Goal: Information Seeking & Learning: Find specific fact

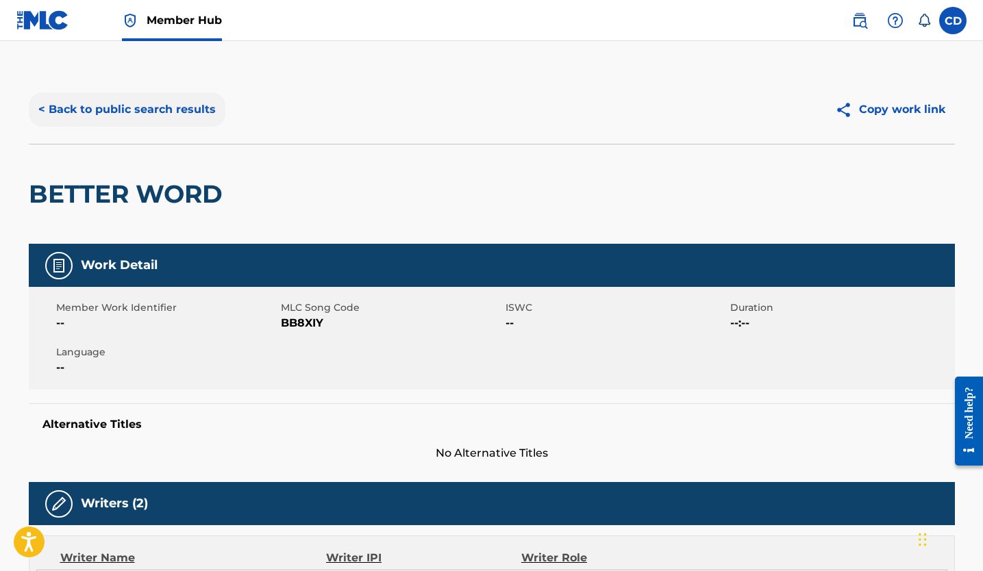
click at [170, 109] on button "< Back to public search results" at bounding box center [127, 109] width 197 height 34
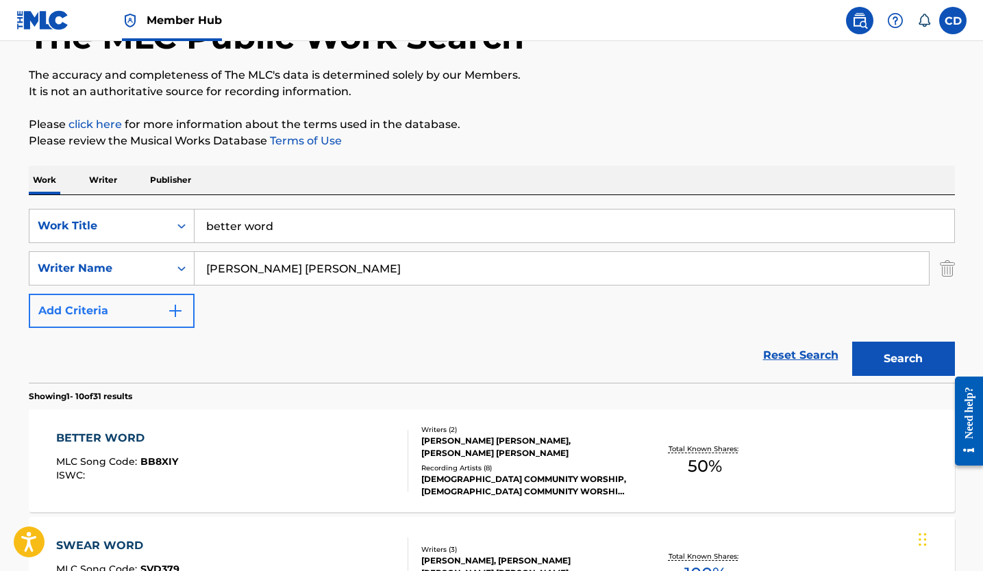
click at [166, 312] on button "Add Criteria" at bounding box center [112, 311] width 166 height 34
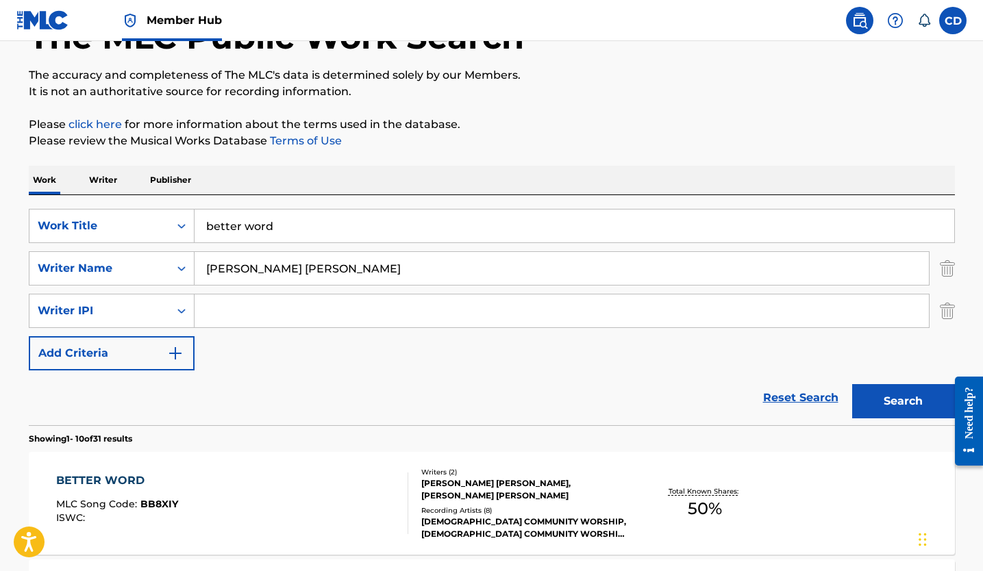
click at [238, 330] on div "SearchWithCriteria99f79a2e-20cf-4961-831c-4cb338cccc30 Work Title better word S…" at bounding box center [492, 290] width 926 height 162
click at [233, 315] on input "Search Form" at bounding box center [561, 310] width 734 height 33
click at [267, 315] on input "fraser chruchill" at bounding box center [561, 310] width 734 height 33
click at [850, 399] on div "Search" at bounding box center [900, 397] width 110 height 55
click at [856, 400] on button "Search" at bounding box center [903, 401] width 103 height 34
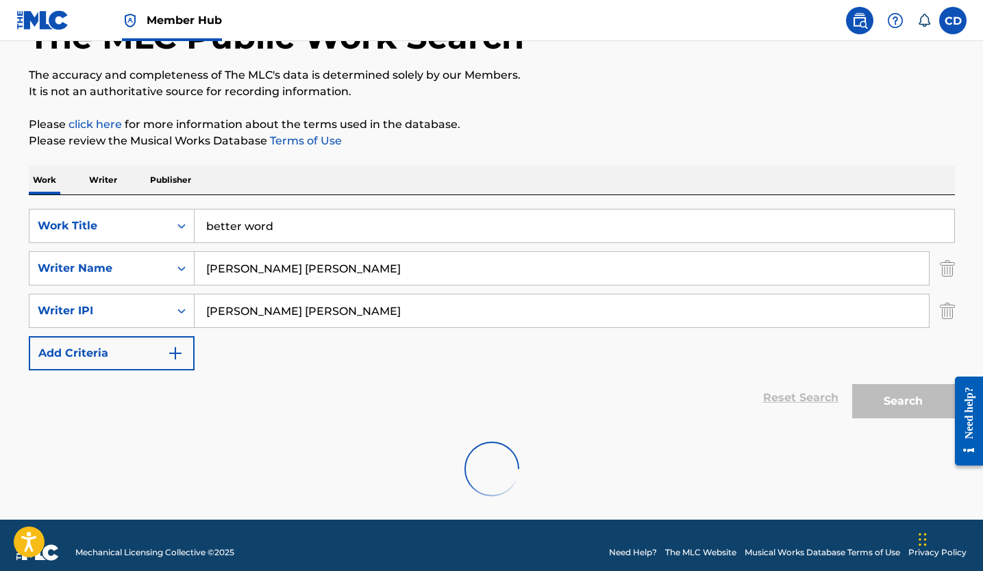
scroll to position [66, 0]
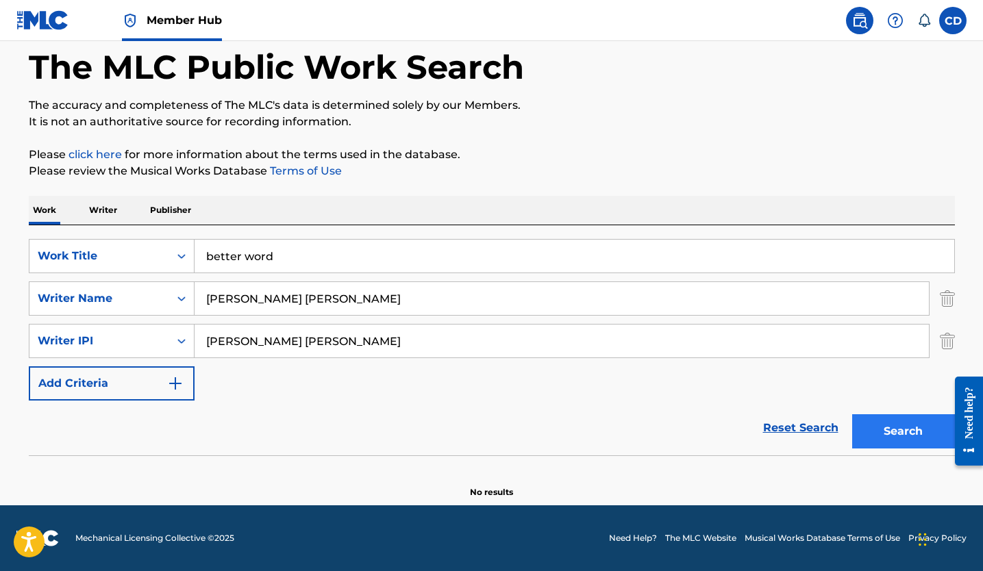
click at [884, 437] on button "Search" at bounding box center [903, 431] width 103 height 34
click at [433, 336] on input "fraser churchill" at bounding box center [561, 341] width 734 height 33
click at [173, 344] on div "Search Form" at bounding box center [181, 341] width 25 height 25
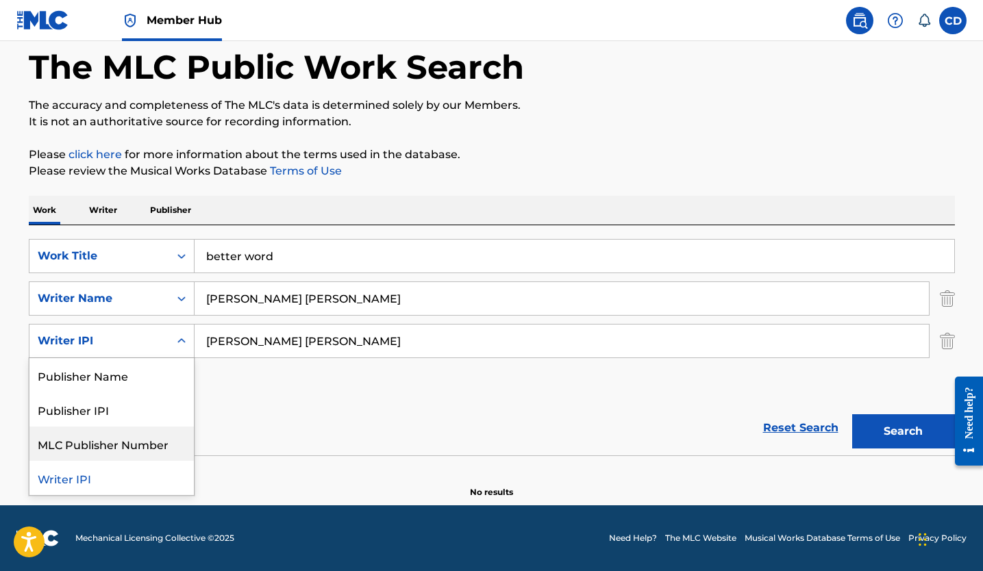
drag, startPoint x: 143, startPoint y: 377, endPoint x: 366, endPoint y: 457, distance: 237.4
click at [366, 457] on div "SearchWithCriteria99f79a2e-20cf-4961-831c-4cb338cccc30 Work Title better word S…" at bounding box center [492, 361] width 926 height 273
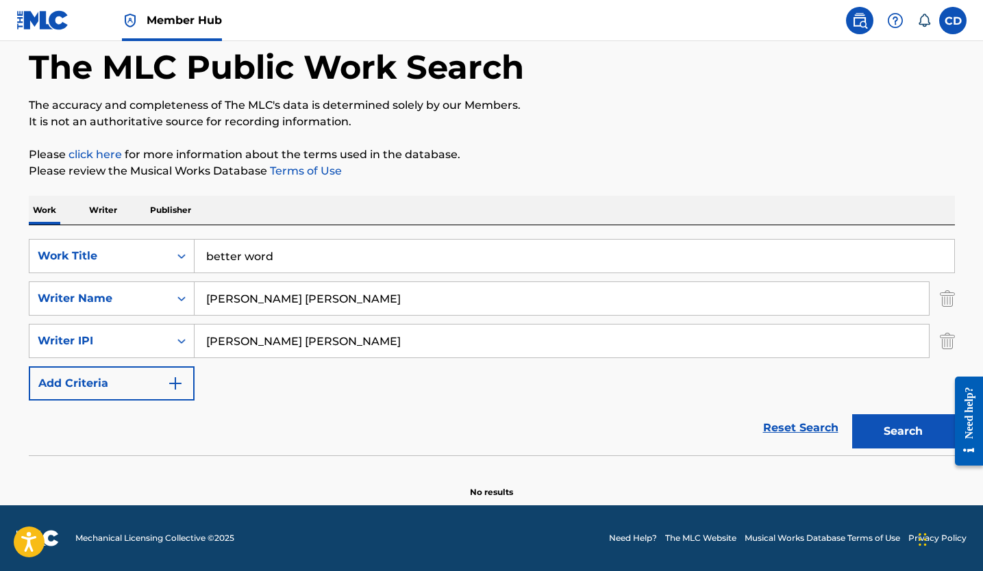
click at [361, 457] on section at bounding box center [492, 459] width 926 height 8
drag, startPoint x: 345, startPoint y: 344, endPoint x: 176, endPoint y: 331, distance: 169.6
click at [176, 331] on div "SearchWithCriteria64d1ba55-d94b-45a4-8a79-608ef4dcbb57 Writer IPI fraser Church…" at bounding box center [492, 341] width 926 height 34
type input "]"
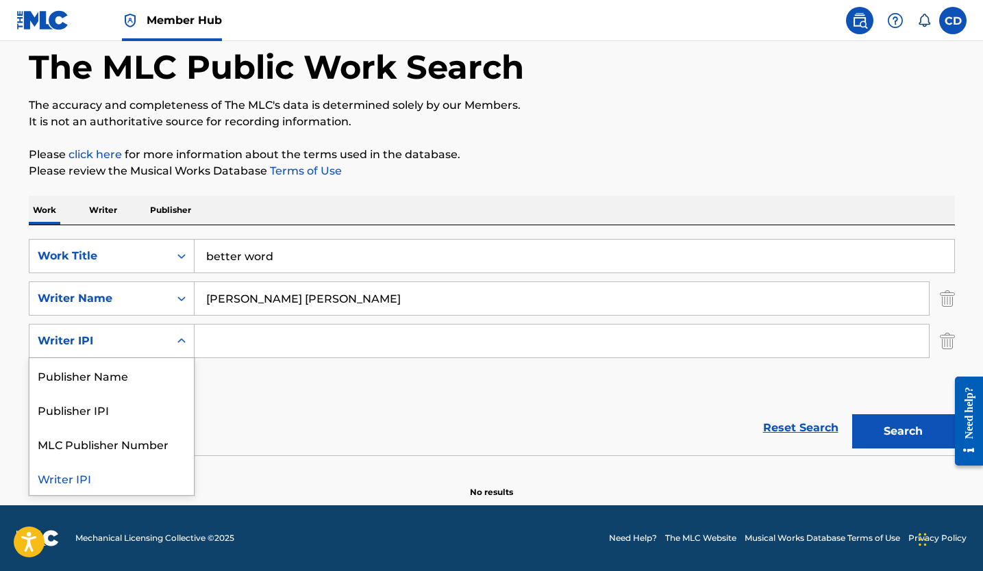
click at [189, 351] on div "Search Form" at bounding box center [181, 341] width 25 height 25
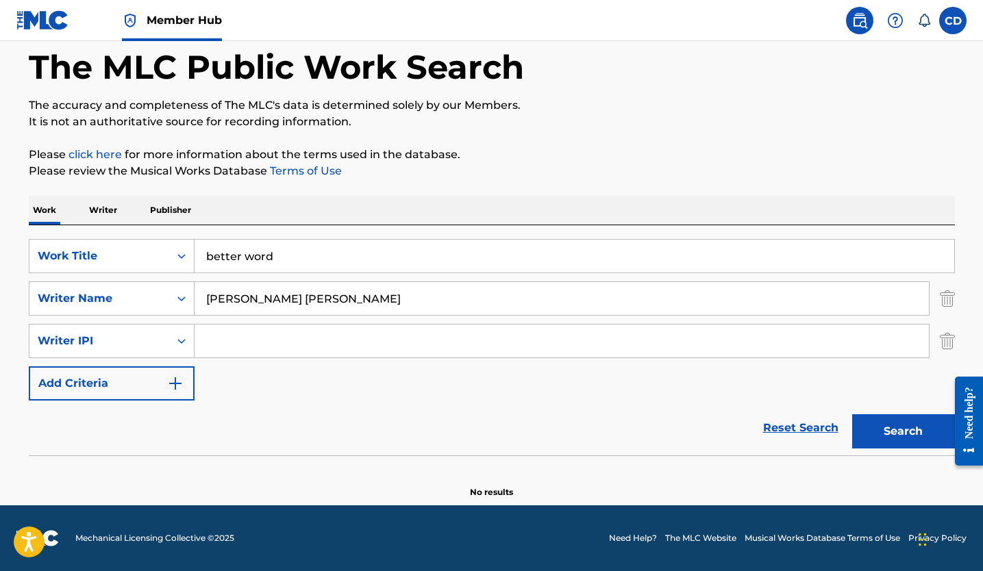
click at [253, 468] on section "No results" at bounding box center [492, 481] width 926 height 36
click at [119, 382] on button "Add Criteria" at bounding box center [112, 383] width 166 height 34
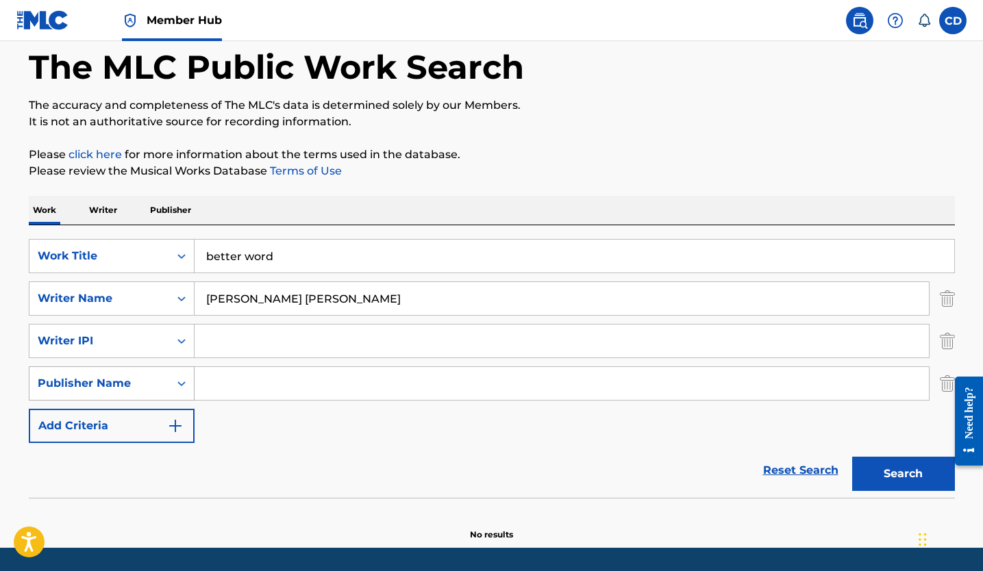
click at [119, 392] on div "Publisher Name" at bounding box center [99, 383] width 140 height 26
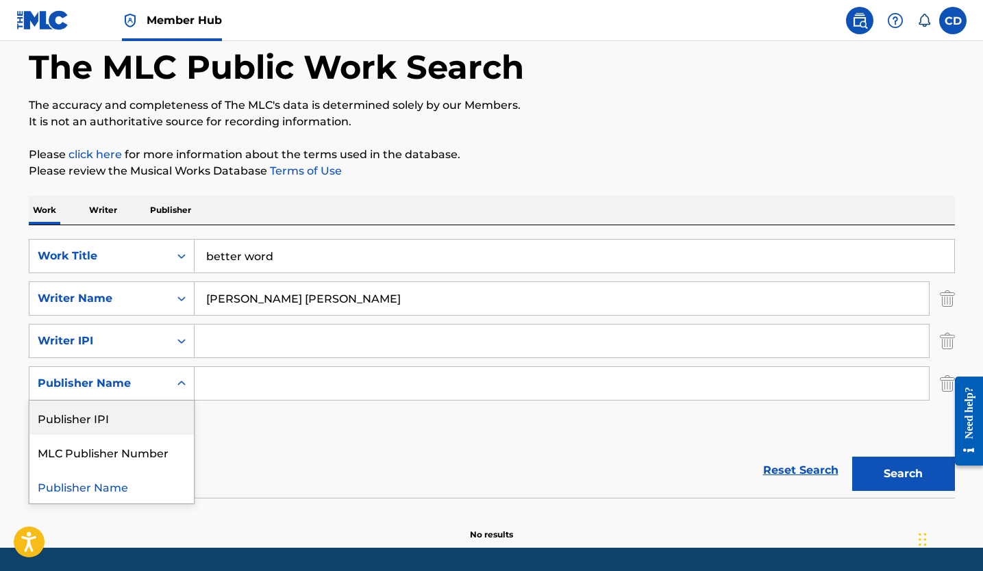
click at [181, 383] on icon "Search Form" at bounding box center [182, 384] width 14 height 14
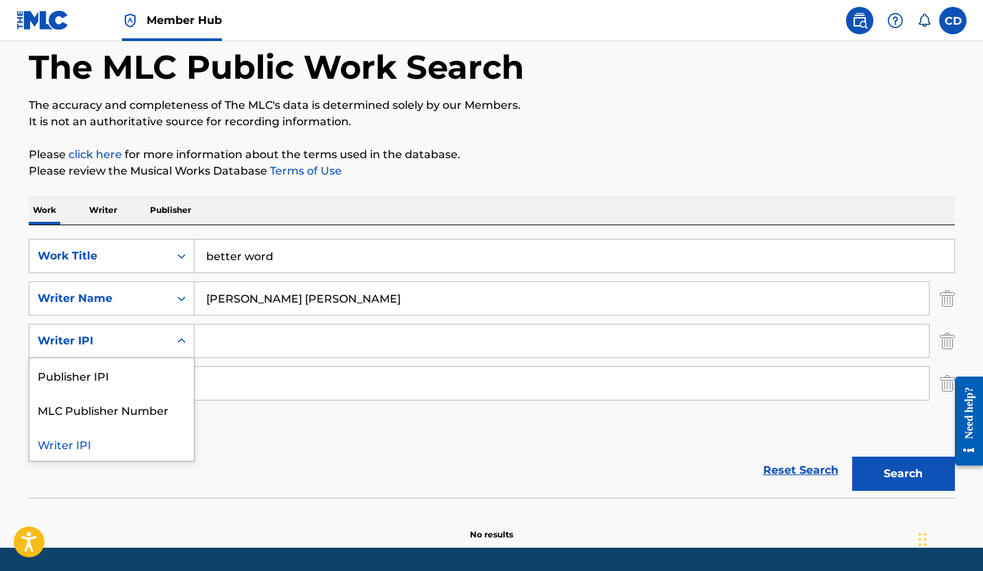
click at [186, 336] on icon "Search Form" at bounding box center [182, 341] width 14 height 14
click at [292, 416] on div "SearchWithCriteria99f79a2e-20cf-4961-831c-4cb338cccc30 Work Title better word S…" at bounding box center [492, 341] width 926 height 204
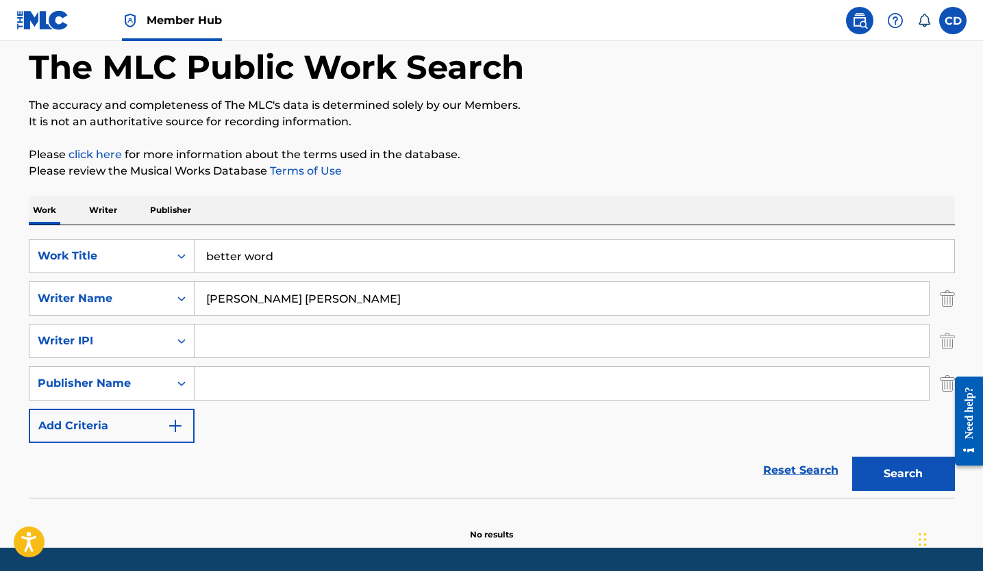
click at [950, 386] on div at bounding box center [963, 420] width 38 height 117
click at [944, 386] on div at bounding box center [963, 420] width 38 height 117
click at [946, 385] on div at bounding box center [963, 420] width 38 height 117
click at [947, 381] on div at bounding box center [963, 420] width 38 height 117
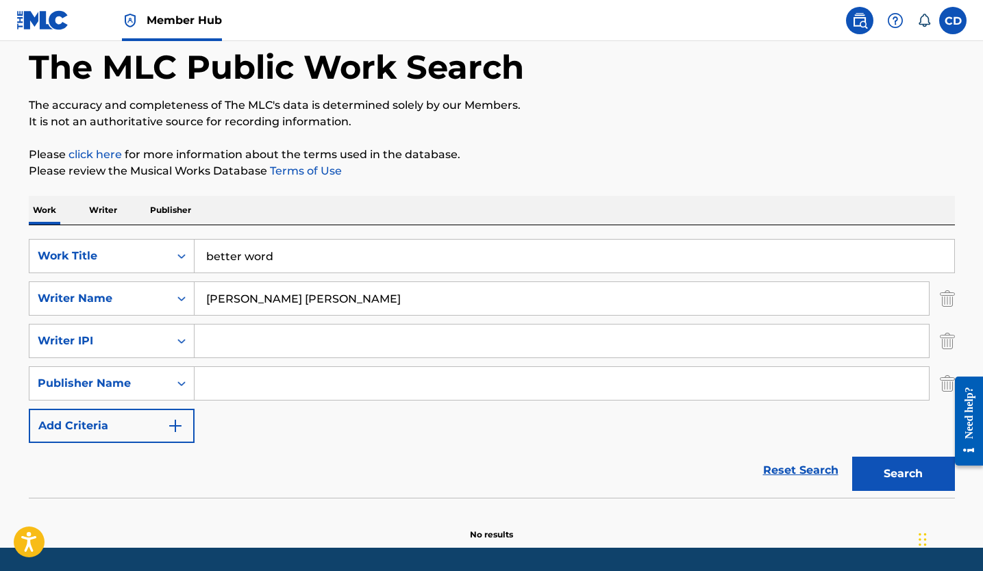
click at [948, 383] on div at bounding box center [963, 420] width 38 height 117
click at [939, 385] on img "Search Form" at bounding box center [946, 383] width 15 height 34
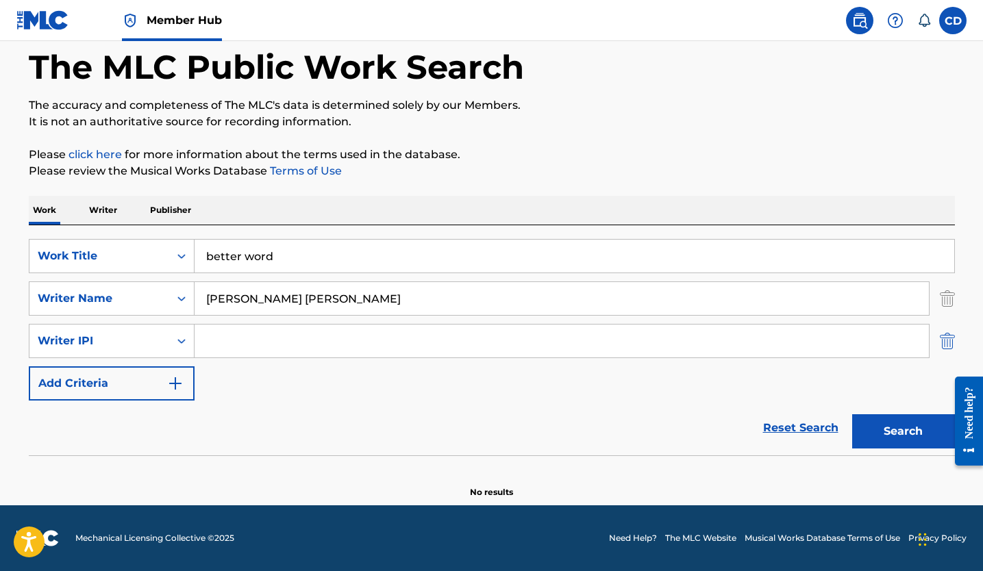
click at [948, 340] on img "Search Form" at bounding box center [946, 341] width 15 height 34
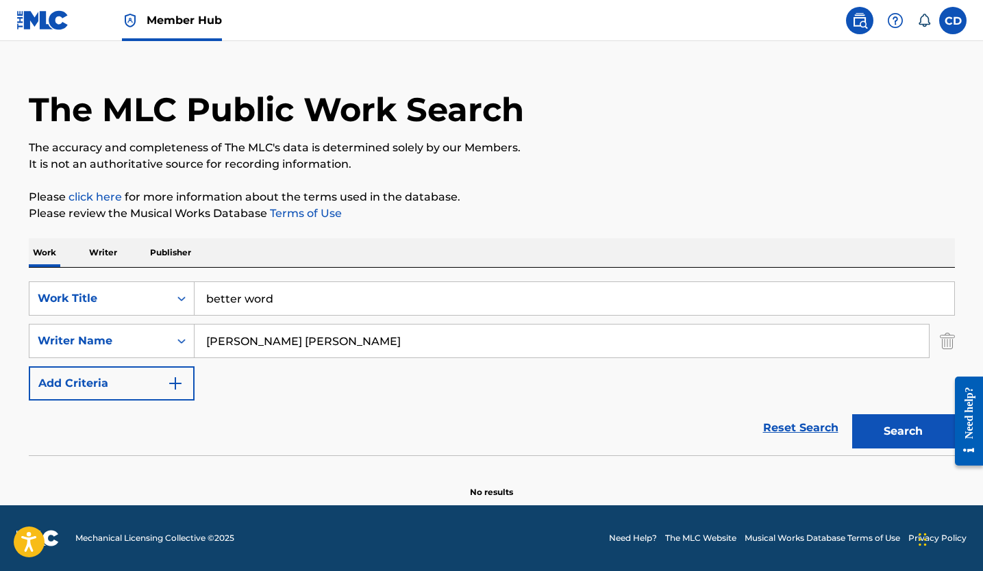
click at [104, 255] on p "Writer" at bounding box center [103, 252] width 36 height 29
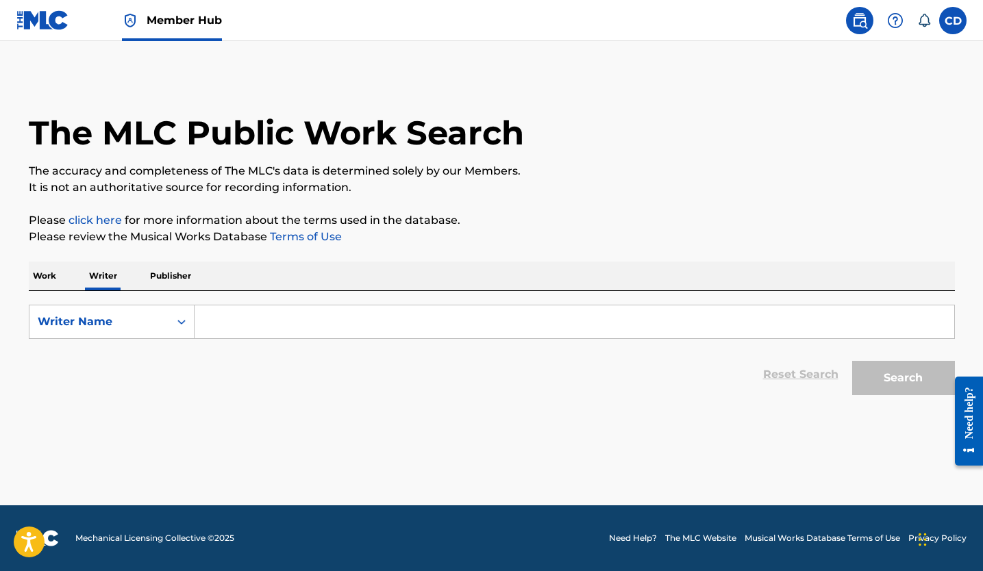
click at [220, 324] on input "Search Form" at bounding box center [573, 321] width 759 height 33
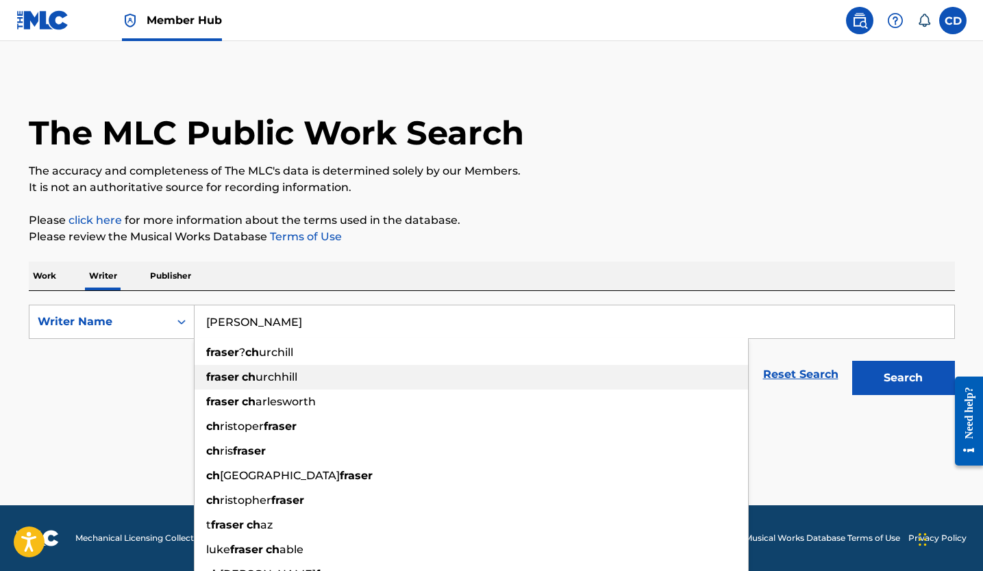
click at [265, 377] on span "urchhill" at bounding box center [276, 376] width 42 height 13
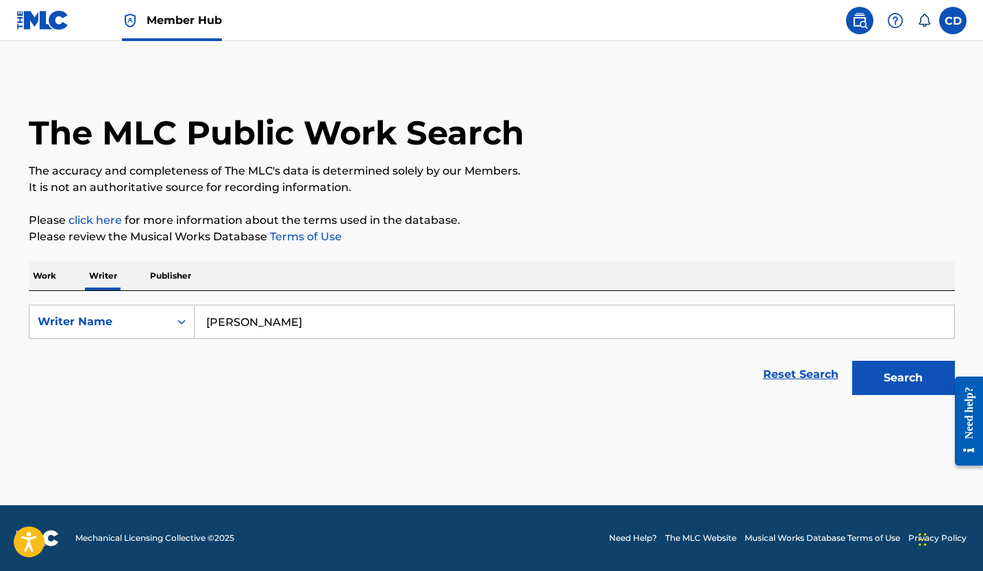
click at [253, 328] on input "fraser churchhill" at bounding box center [573, 321] width 759 height 33
click at [290, 334] on input "fraser churchhill" at bounding box center [573, 321] width 759 height 33
click at [272, 322] on input "fraser churchhill" at bounding box center [573, 321] width 759 height 33
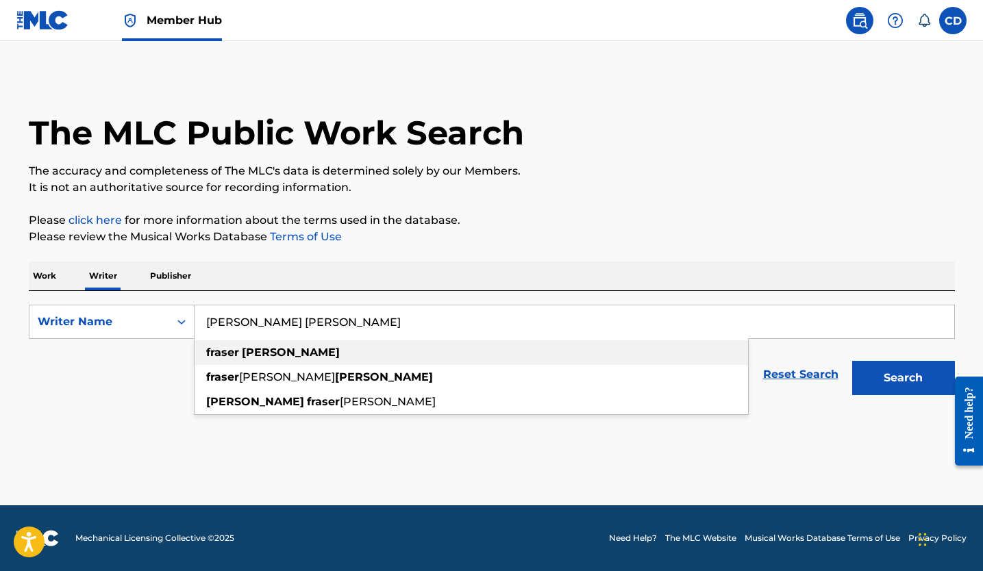
type input "fraser churchill"
click at [327, 357] on div "fraser churchill" at bounding box center [470, 352] width 553 height 25
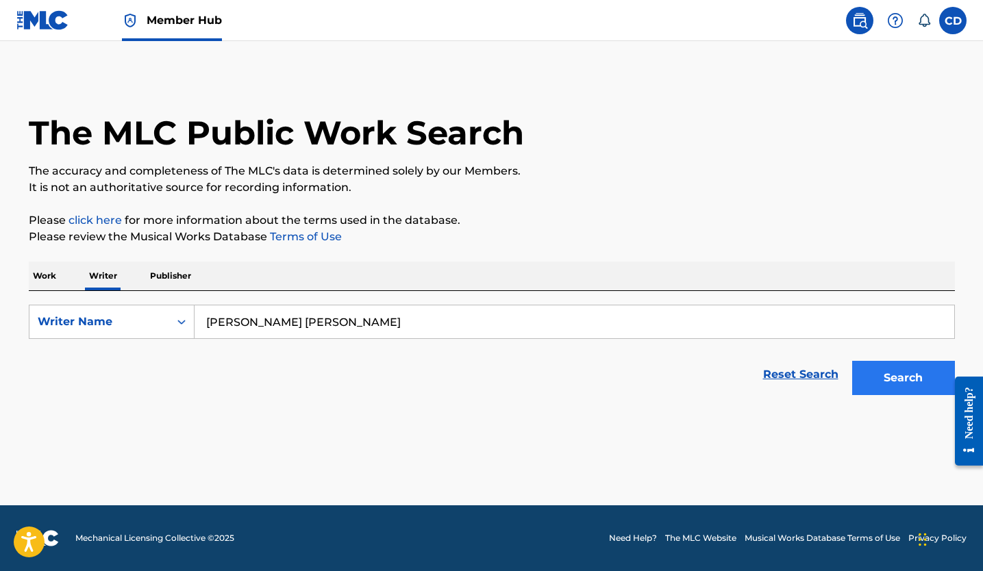
click at [874, 381] on button "Search" at bounding box center [903, 378] width 103 height 34
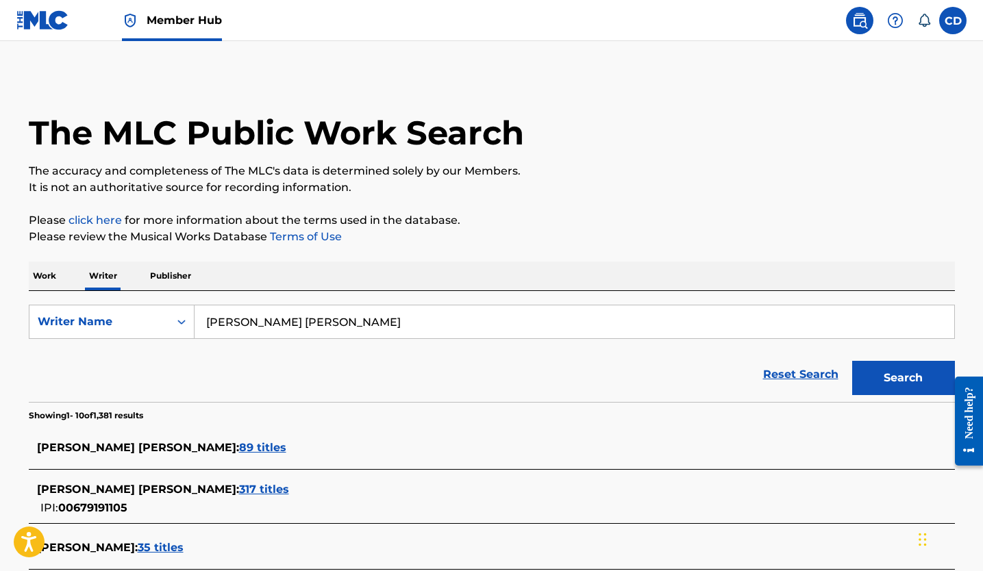
click at [38, 273] on p "Work" at bounding box center [44, 276] width 31 height 29
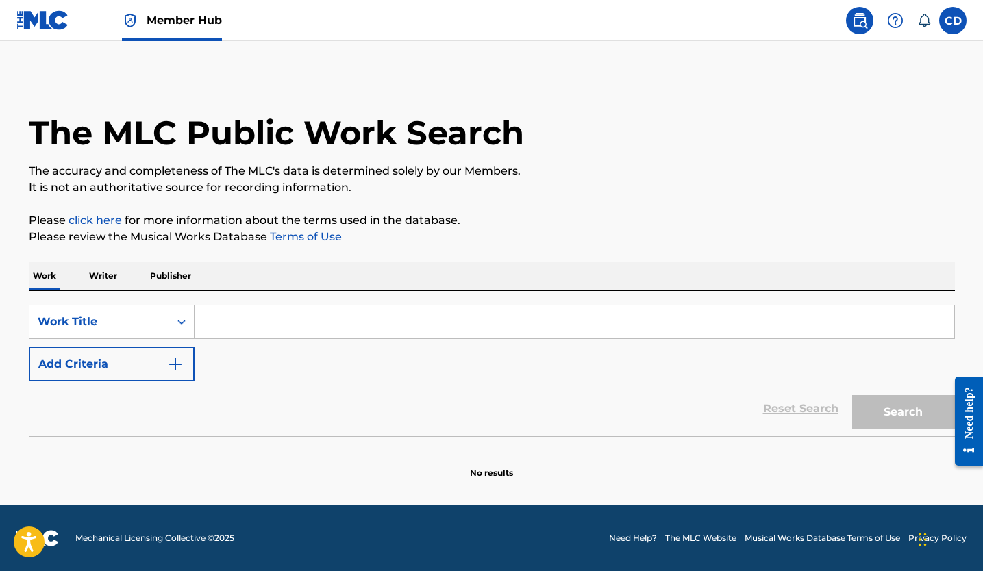
click at [242, 330] on input "Search Form" at bounding box center [573, 321] width 759 height 33
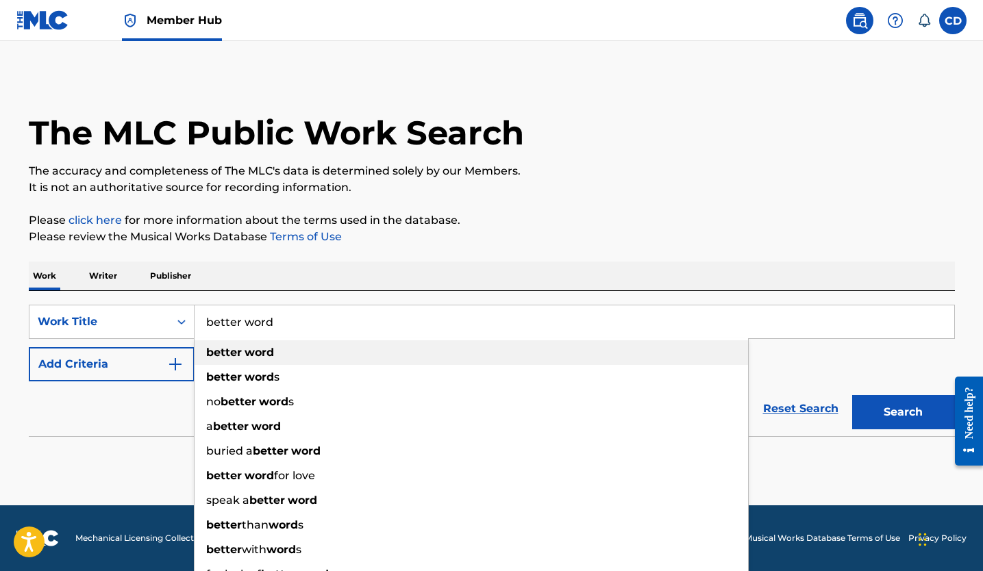
type input "better word"
click at [277, 350] on div "better word" at bounding box center [470, 352] width 553 height 25
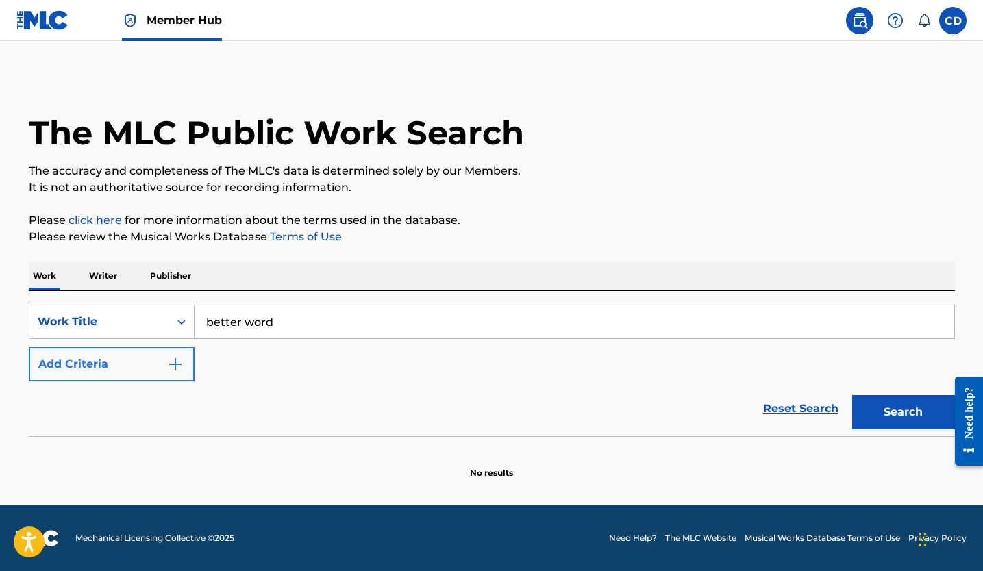
click at [174, 359] on img "Search Form" at bounding box center [175, 364] width 16 height 16
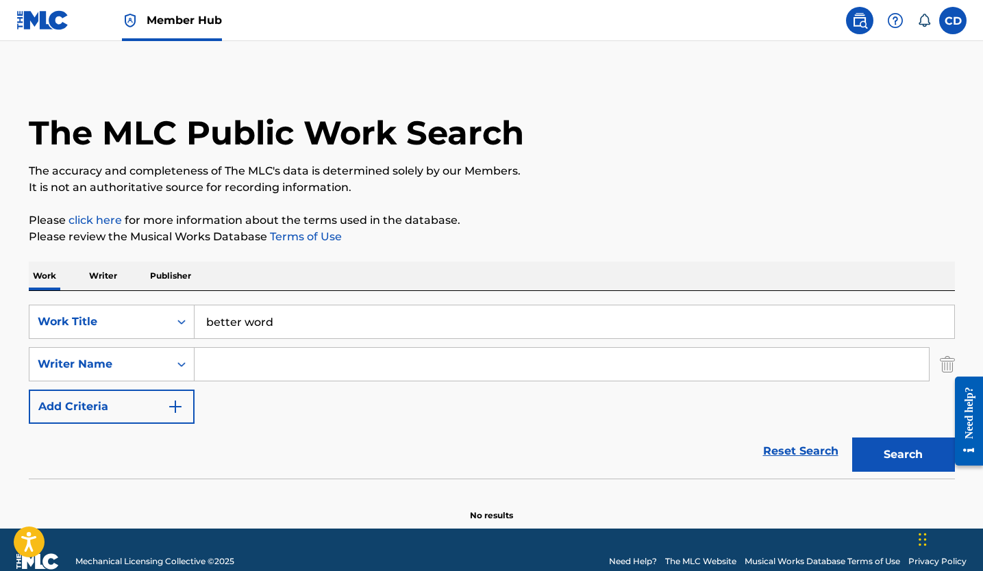
click at [232, 370] on input "Search Form" at bounding box center [561, 364] width 734 height 33
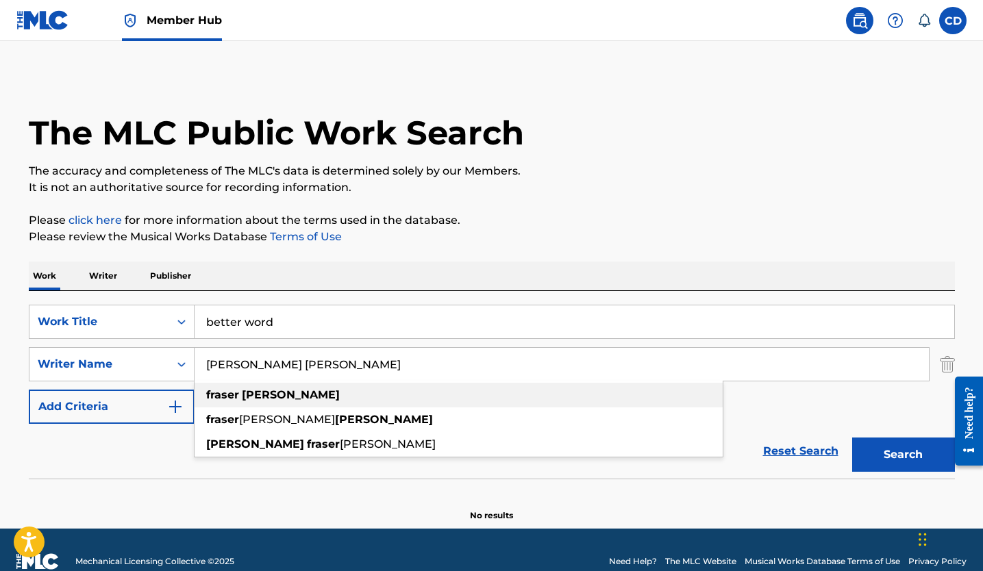
type input "fraser churchill"
click at [240, 399] on span "Search Form" at bounding box center [240, 394] width 3 height 13
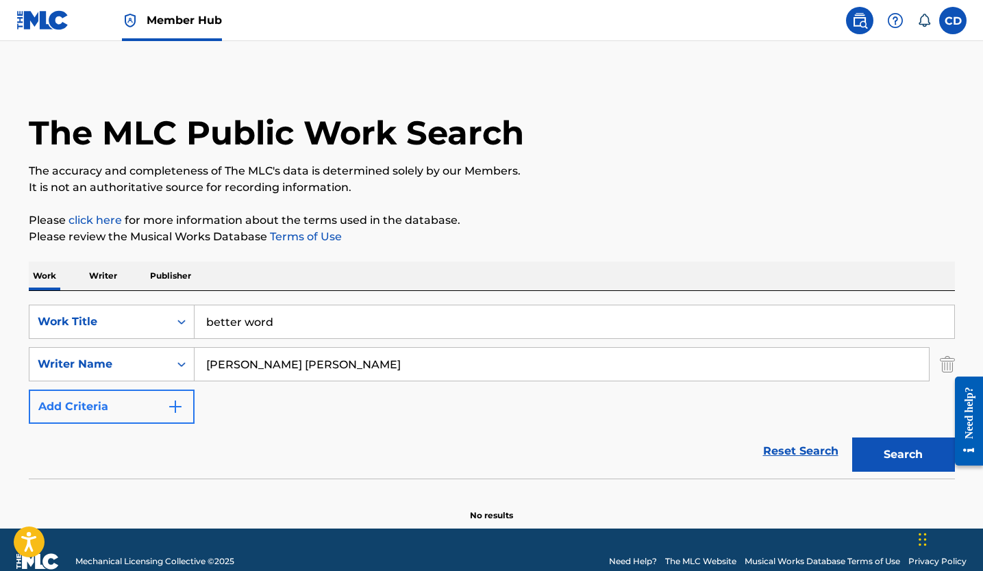
drag, startPoint x: 226, startPoint y: 399, endPoint x: 147, endPoint y: 406, distance: 79.7
click at [147, 406] on button "Add Criteria" at bounding box center [112, 407] width 166 height 34
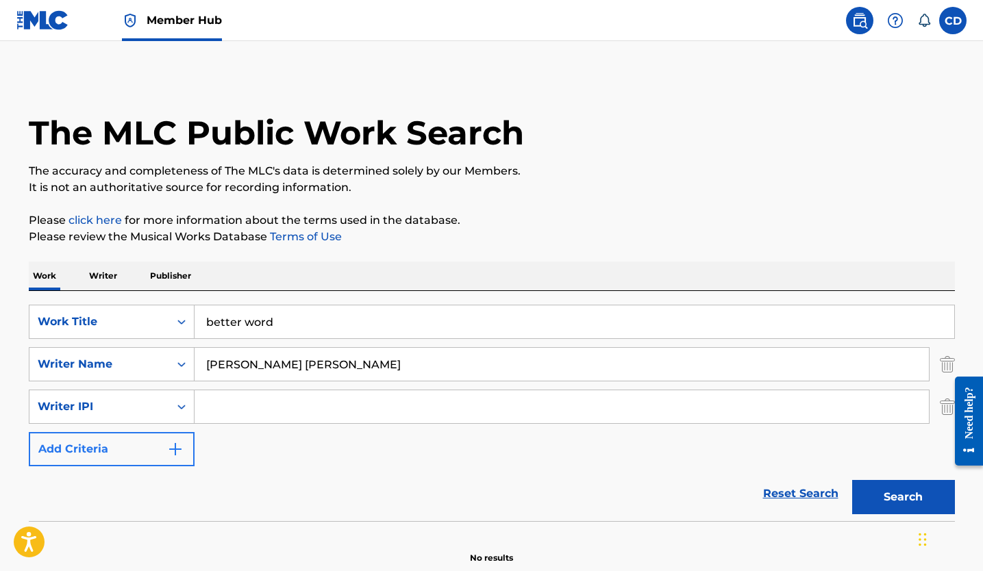
click at [147, 406] on div "Writer IPI" at bounding box center [99, 407] width 123 height 16
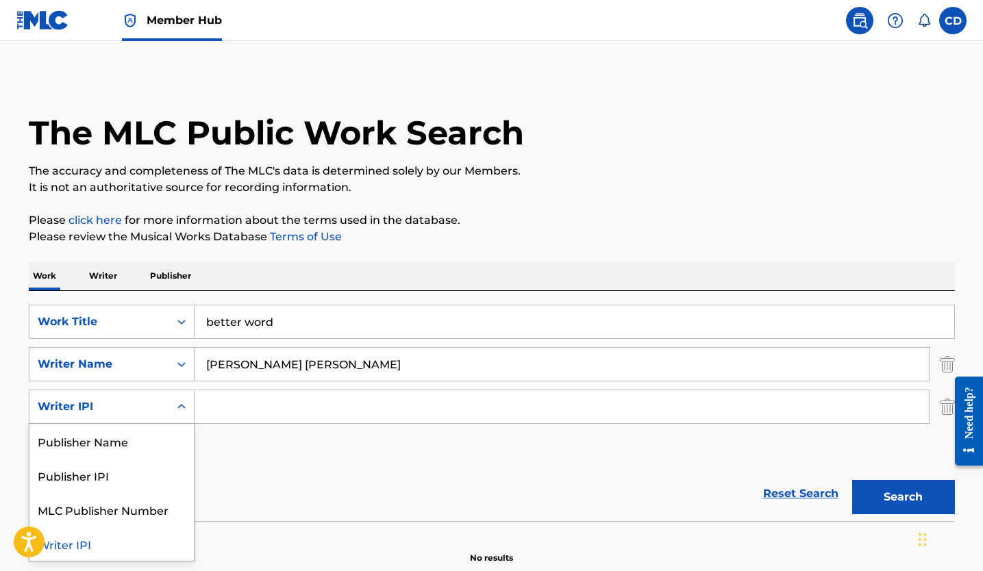
click at [147, 406] on div "Writer IPI" at bounding box center [99, 407] width 123 height 16
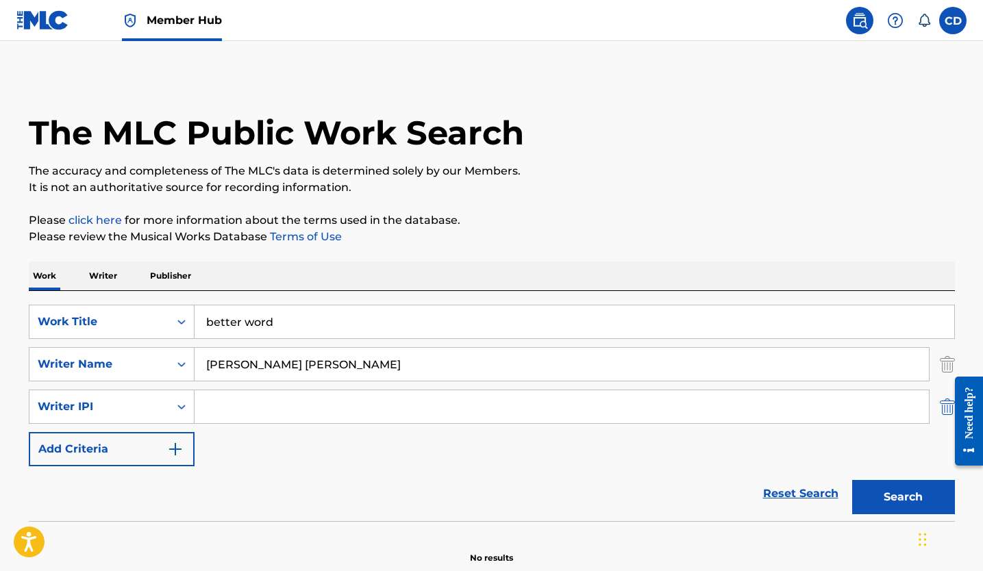
click at [940, 409] on img "Search Form" at bounding box center [946, 407] width 15 height 34
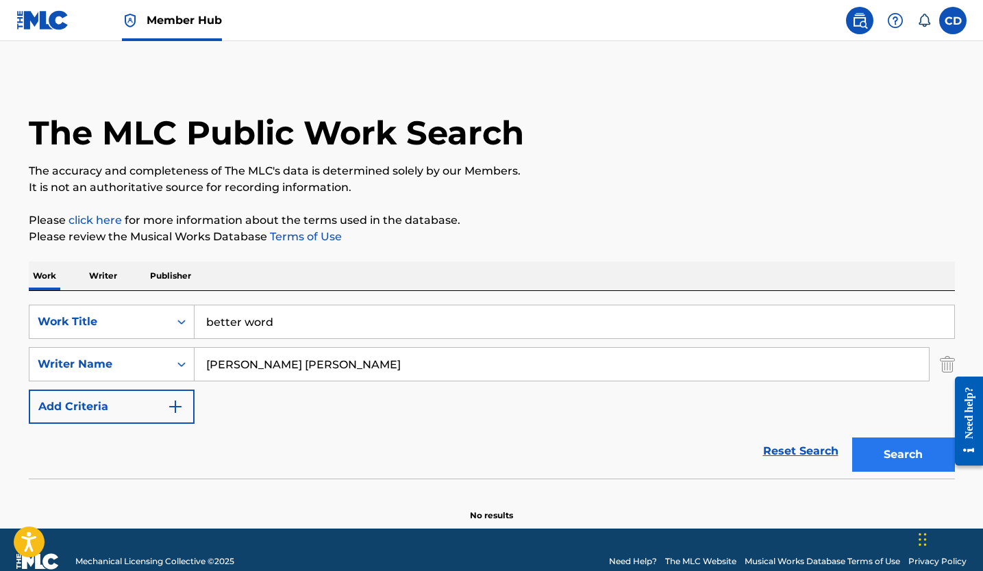
click at [931, 442] on button "Search" at bounding box center [903, 455] width 103 height 34
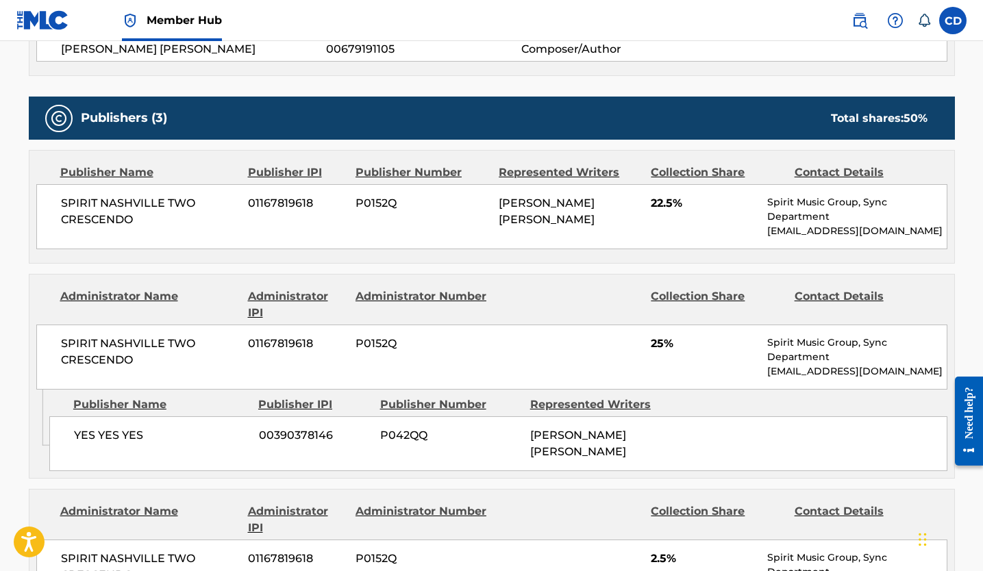
scroll to position [557, 0]
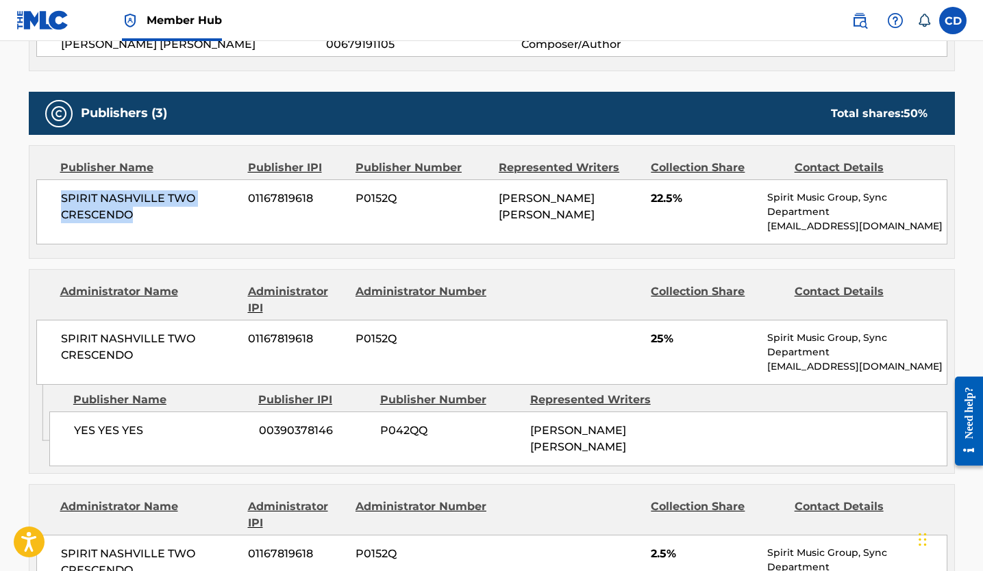
drag, startPoint x: 195, startPoint y: 225, endPoint x: 52, endPoint y: 203, distance: 144.9
click at [52, 203] on div "SPIRIT NASHVILLE TWO CRESCENDO 01167819618 P0152Q [PERSON_NAME] [PERSON_NAME] 2…" at bounding box center [491, 211] width 911 height 65
copy span "SPIRIT NASHVILLE TWO CRESCENDO"
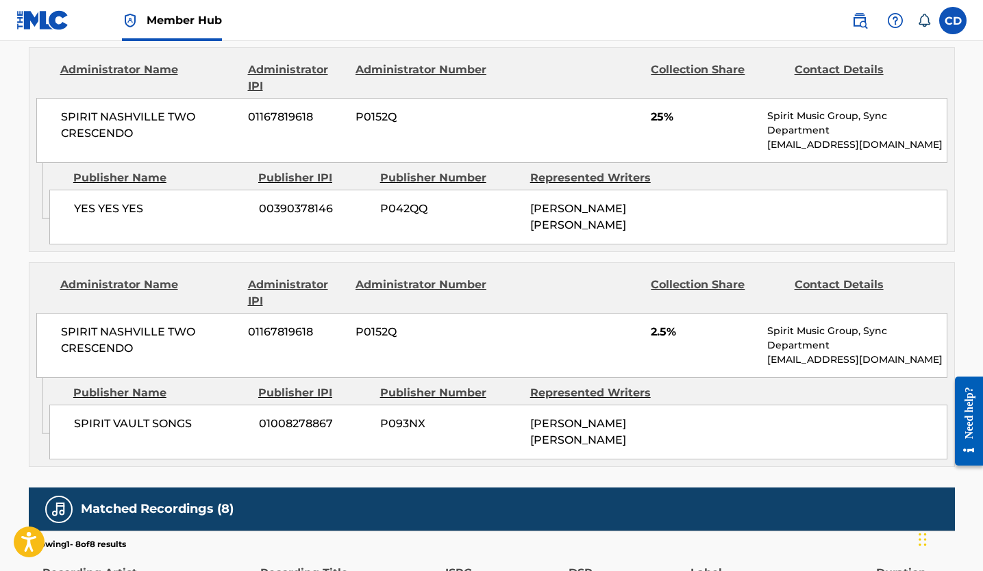
scroll to position [848, 0]
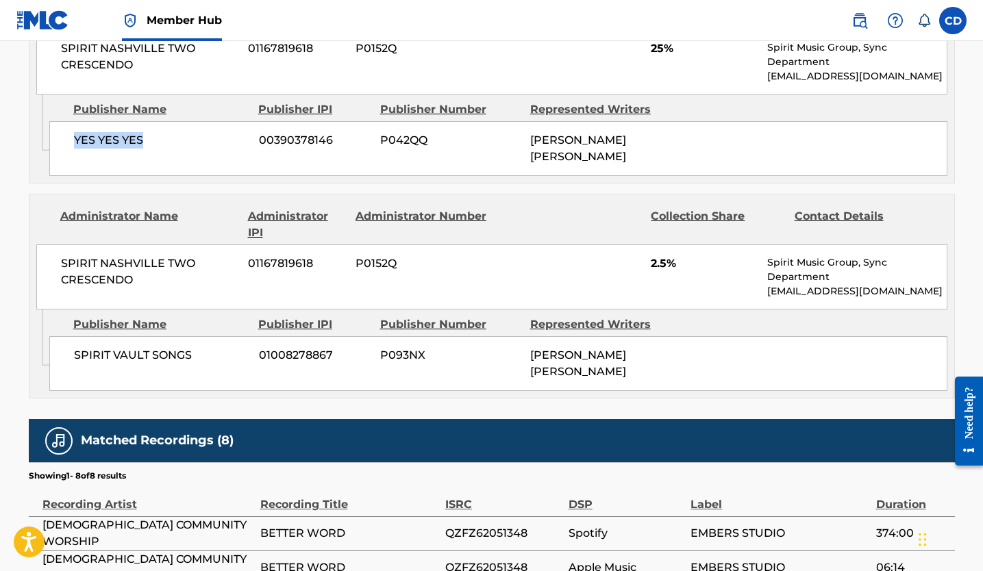
drag, startPoint x: 167, startPoint y: 140, endPoint x: 59, endPoint y: 139, distance: 108.2
click at [59, 139] on div "YES YES YES 00390378146 P042QQ [PERSON_NAME] [PERSON_NAME]" at bounding box center [498, 148] width 898 height 55
copy span "YES YES YES"
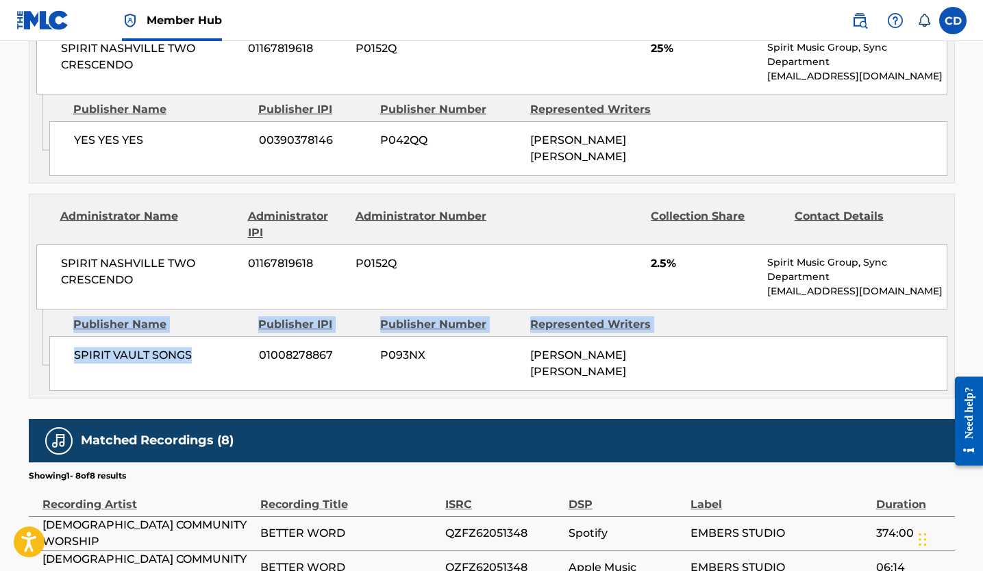
drag, startPoint x: 216, startPoint y: 353, endPoint x: 42, endPoint y: 353, distance: 173.9
click at [42, 353] on div "Admin Original Publisher Connecting Line Publisher Name Publisher IPI Publisher…" at bounding box center [491, 354] width 924 height 88
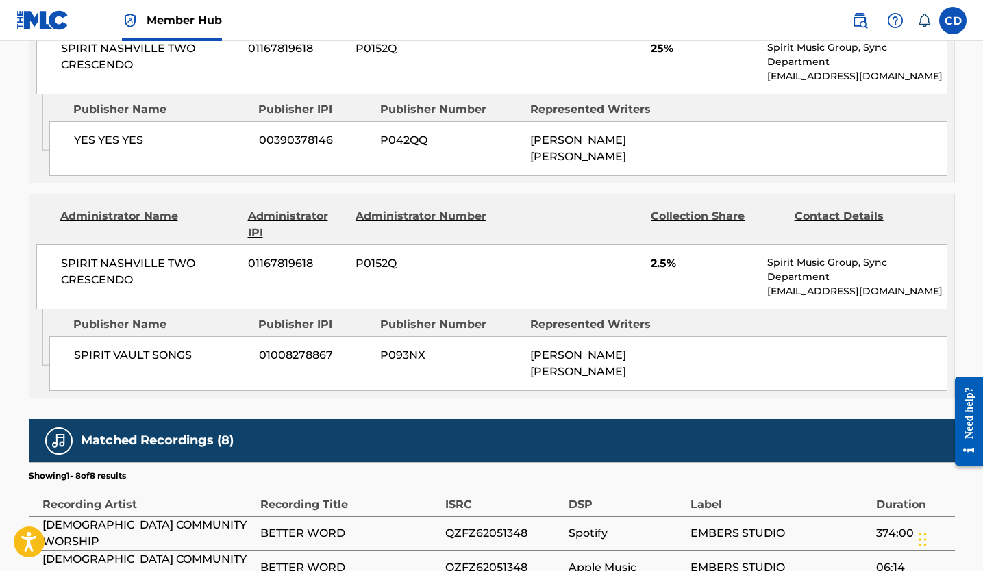
click at [142, 365] on div "SPIRIT VAULT SONGS 01008278867 P093NX [PERSON_NAME] [PERSON_NAME]" at bounding box center [498, 363] width 898 height 55
drag, startPoint x: 213, startPoint y: 351, endPoint x: 66, endPoint y: 350, distance: 147.2
click at [66, 350] on div "SPIRIT VAULT SONGS 01008278867 P093NX [PERSON_NAME] [PERSON_NAME]" at bounding box center [498, 363] width 898 height 55
copy span "SPIRIT VAULT SONGS"
drag, startPoint x: 969, startPoint y: 256, endPoint x: 83, endPoint y: 381, distance: 894.9
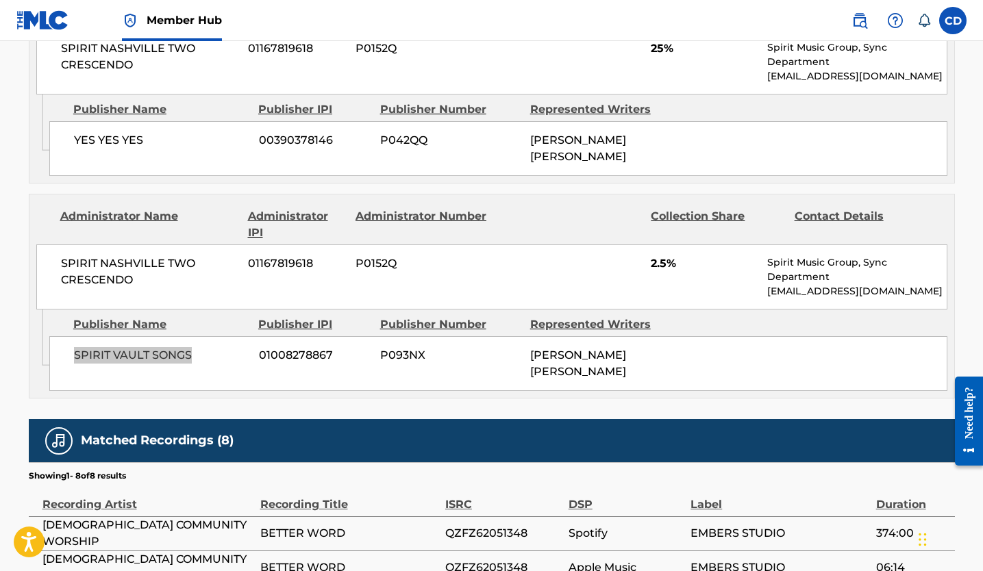
click at [83, 381] on div "SPIRIT VAULT SONGS 01008278867 P093NX [PERSON_NAME] [PERSON_NAME]" at bounding box center [498, 363] width 898 height 55
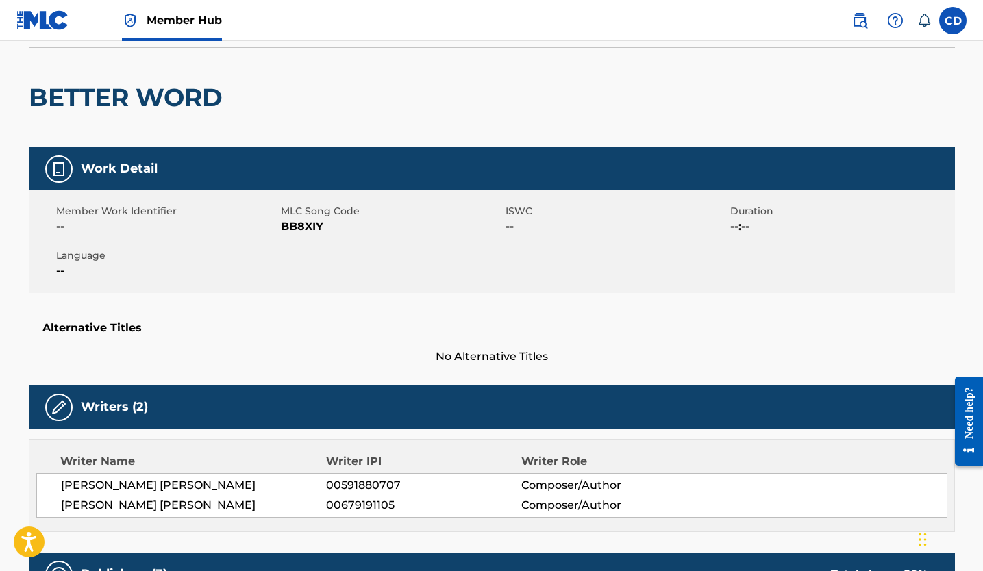
scroll to position [254, 0]
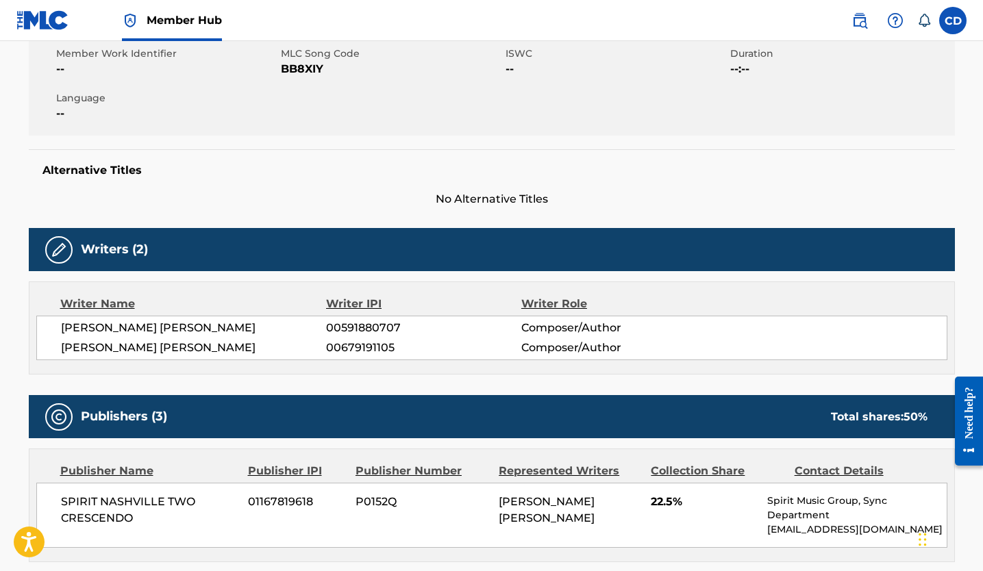
click at [144, 344] on span "[PERSON_NAME] [PERSON_NAME]" at bounding box center [194, 348] width 266 height 16
drag, startPoint x: 409, startPoint y: 348, endPoint x: 323, endPoint y: 349, distance: 86.3
click at [323, 349] on div "[PERSON_NAME] [PERSON_NAME] 00679191105 Composer/Author" at bounding box center [503, 348] width 885 height 16
copy div "00679191105"
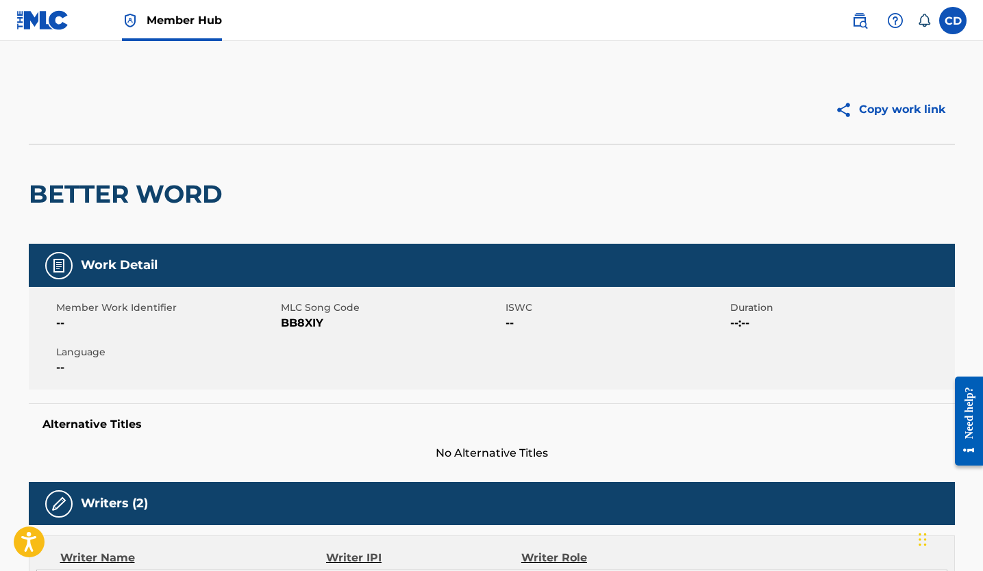
scroll to position [0, 0]
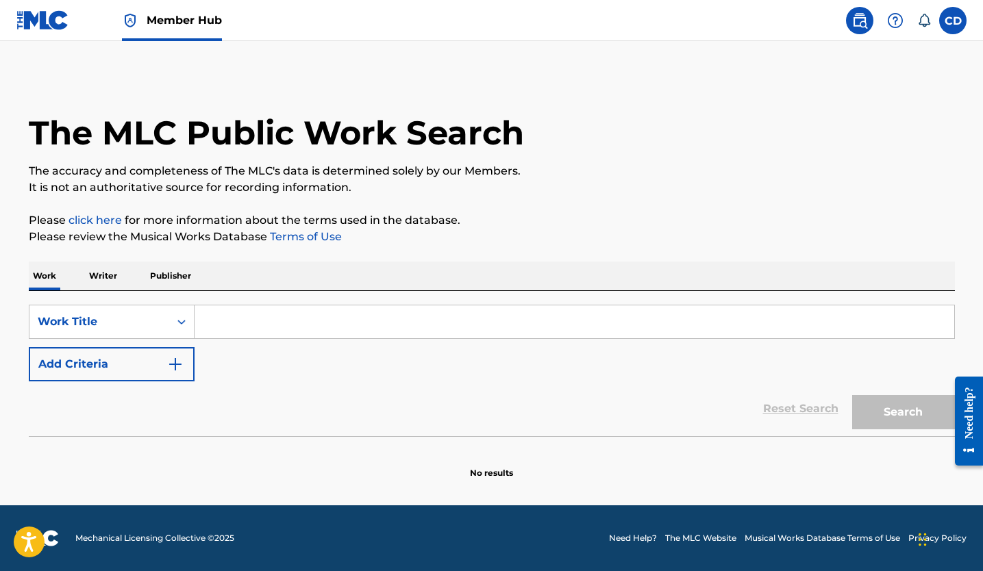
click at [234, 315] on input "Search Form" at bounding box center [573, 321] width 759 height 33
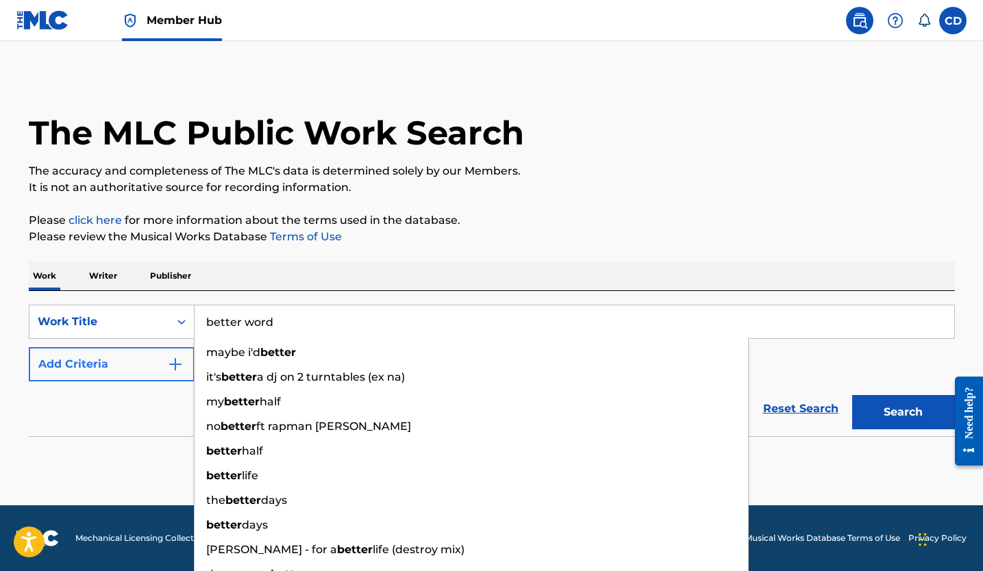
type input "better word"
click at [114, 352] on button "Add Criteria" at bounding box center [112, 364] width 166 height 34
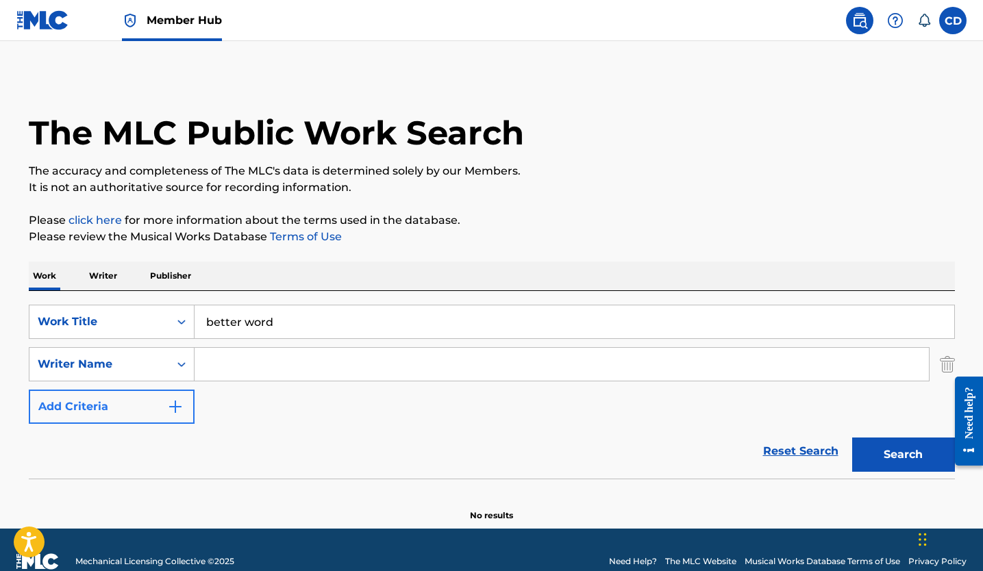
click at [135, 403] on button "Add Criteria" at bounding box center [112, 407] width 166 height 34
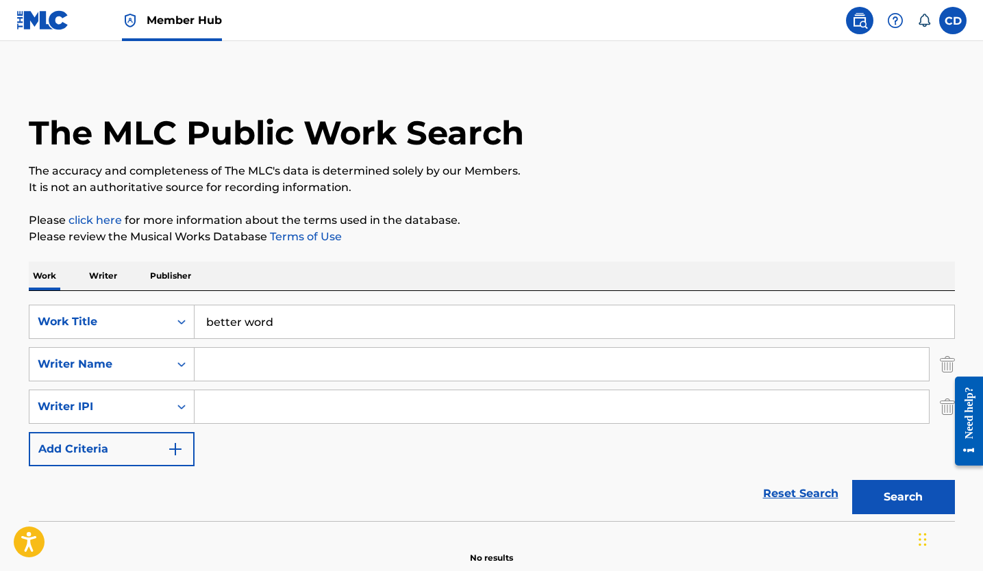
click at [272, 409] on input "Search Form" at bounding box center [561, 406] width 734 height 33
paste input "00679191105"
type input "00679191105"
click at [879, 496] on button "Search" at bounding box center [903, 497] width 103 height 34
click at [946, 370] on div at bounding box center [963, 420] width 38 height 117
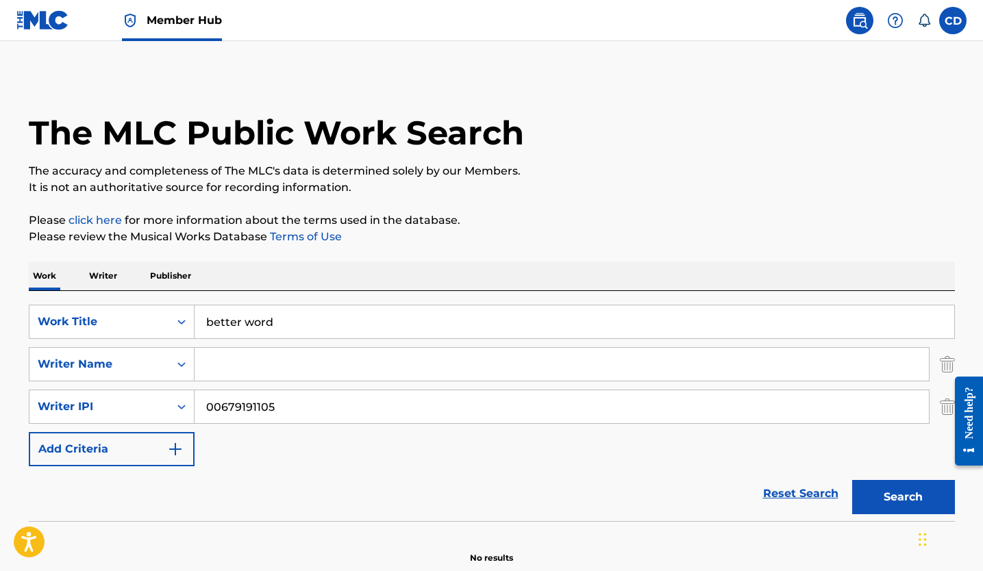
click at [946, 366] on div at bounding box center [963, 420] width 38 height 117
click at [247, 371] on input "Search Form" at bounding box center [561, 364] width 734 height 33
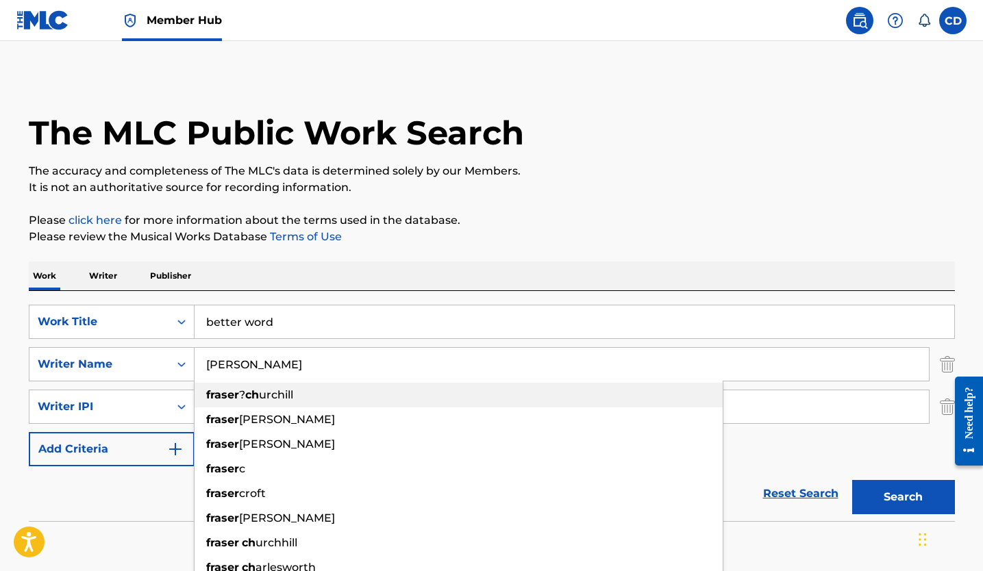
click at [293, 398] on span "urchill" at bounding box center [276, 394] width 34 height 13
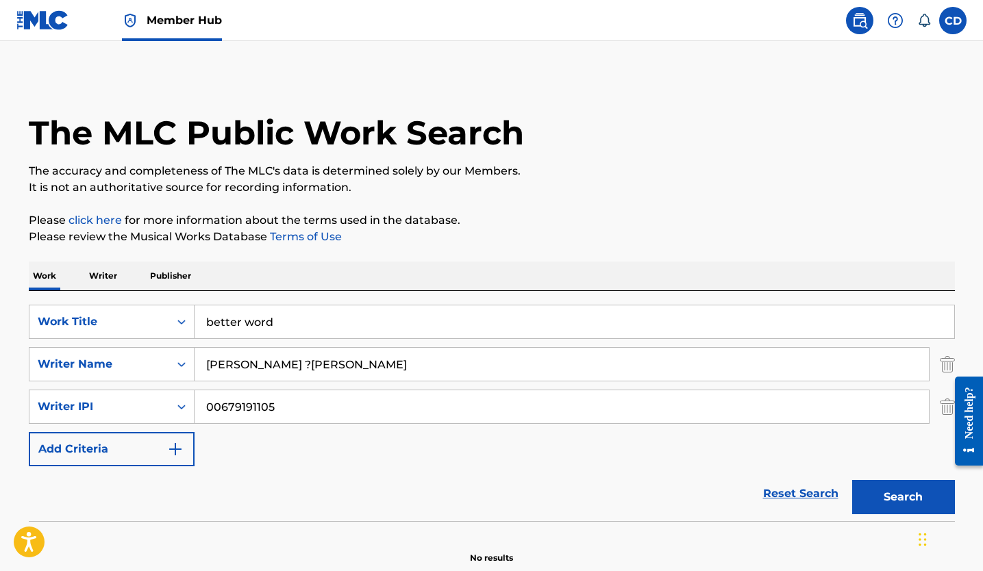
click at [249, 368] on input "fraser ?churchill" at bounding box center [561, 364] width 734 height 33
type input "fraser churchill"
click at [903, 497] on button "Search" at bounding box center [903, 497] width 103 height 34
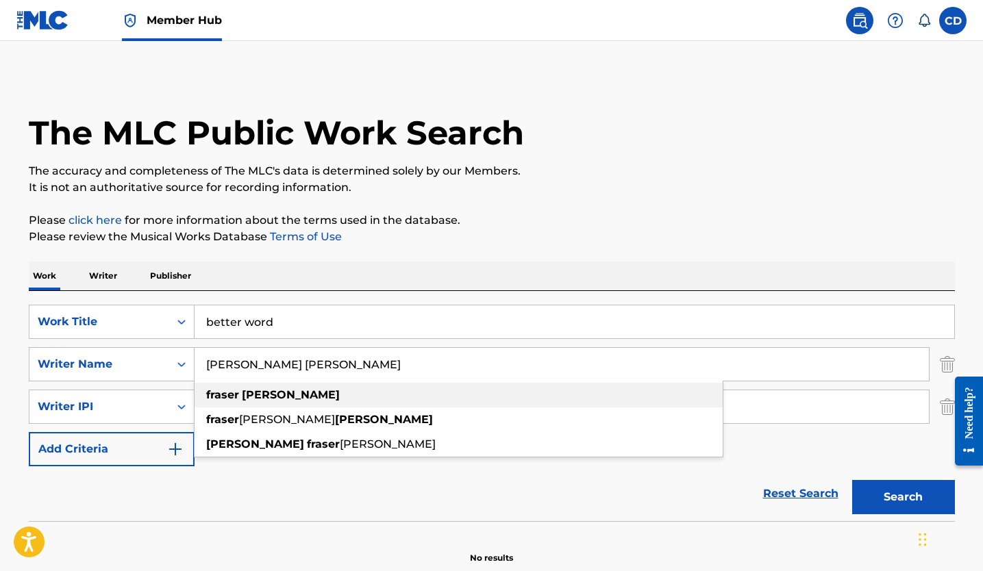
click at [355, 390] on div "fraser churchill" at bounding box center [458, 395] width 528 height 25
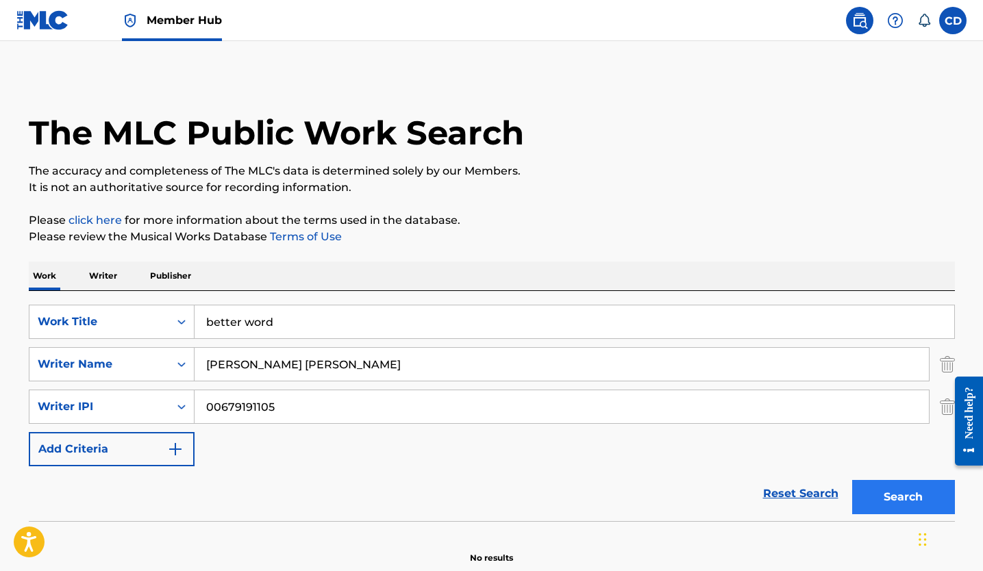
click at [895, 495] on button "Search" at bounding box center [903, 497] width 103 height 34
